Goal: Find specific page/section: Find specific page/section

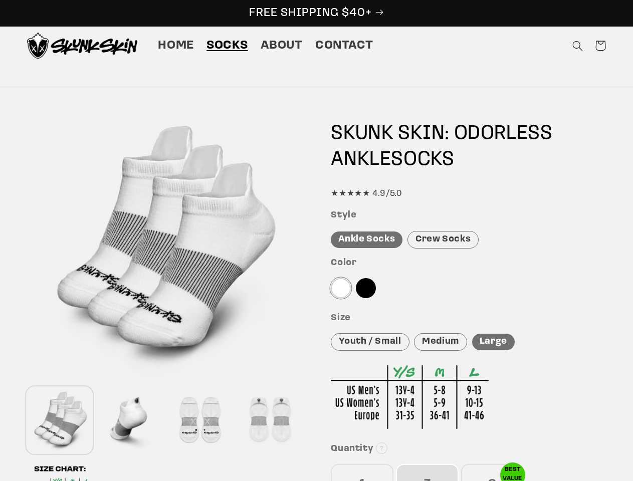
click at [316, 240] on div "Features Skunk Skin Odorless Ankle Tab Socks: the best socks for sweaty, nasty …" at bounding box center [316, 428] width 631 height 642
click at [577, 46] on icon "Search" at bounding box center [577, 46] width 11 height 11
click at [579, 58] on div "Search" at bounding box center [577, 57] width 63 height 1
click at [0, 0] on div "Search" at bounding box center [0, 0] width 0 height 0
click at [130, 420] on div at bounding box center [129, 420] width 65 height 66
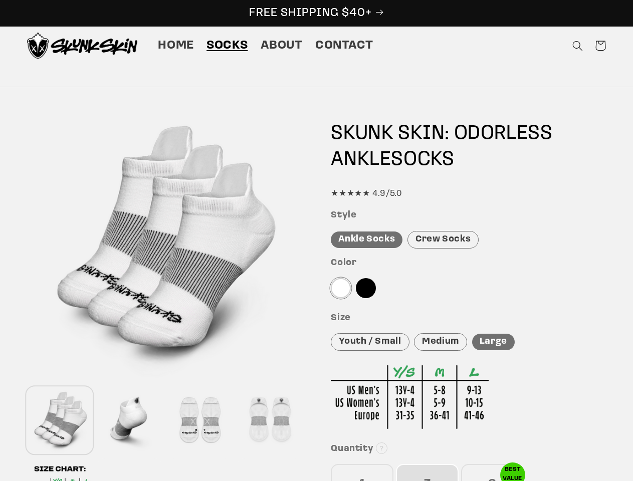
click at [199, 420] on div at bounding box center [199, 420] width 65 height 66
click at [270, 420] on div at bounding box center [269, 420] width 65 height 66
